Goal: Navigation & Orientation: Understand site structure

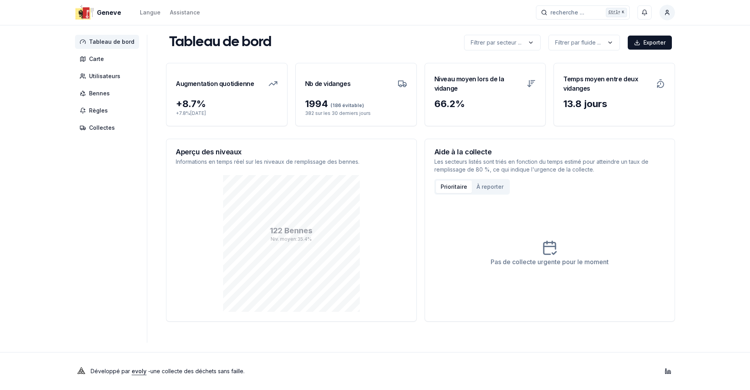
click at [373, 361] on div "Développé par evoly - une collecte des déchets sans faille . Linkedin" at bounding box center [375, 371] width 625 height 38
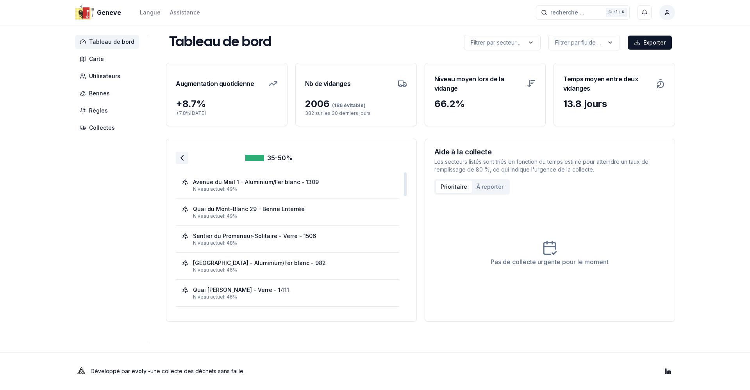
click at [181, 159] on icon at bounding box center [181, 157] width 9 height 9
click at [181, 159] on polyline at bounding box center [182, 158] width 2 height 5
click at [179, 160] on icon at bounding box center [181, 157] width 9 height 9
click at [177, 161] on icon at bounding box center [181, 157] width 9 height 9
click at [183, 159] on icon at bounding box center [181, 157] width 9 height 9
